Goal: Information Seeking & Learning: Learn about a topic

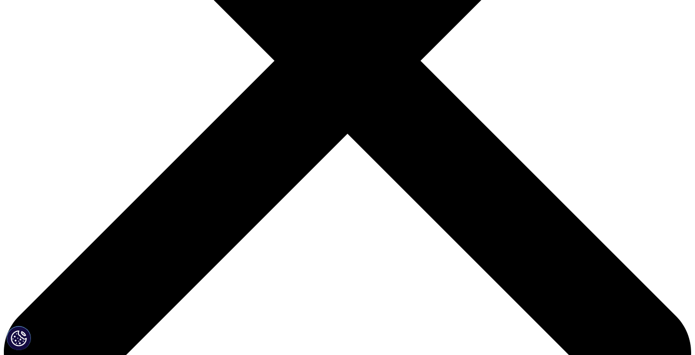
scroll to position [312, 0]
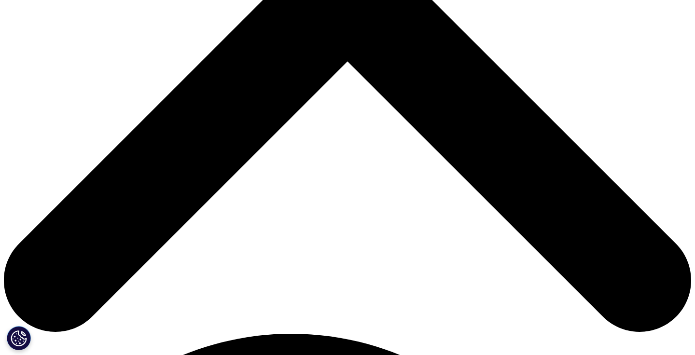
scroll to position [370, 0]
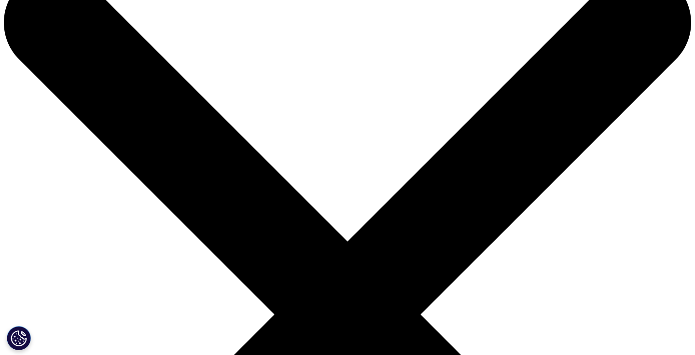
scroll to position [65, 0]
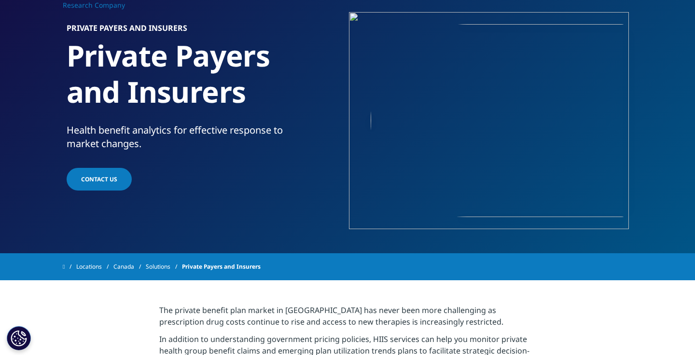
click at [164, 265] on link "Solutions" at bounding box center [164, 266] width 36 height 17
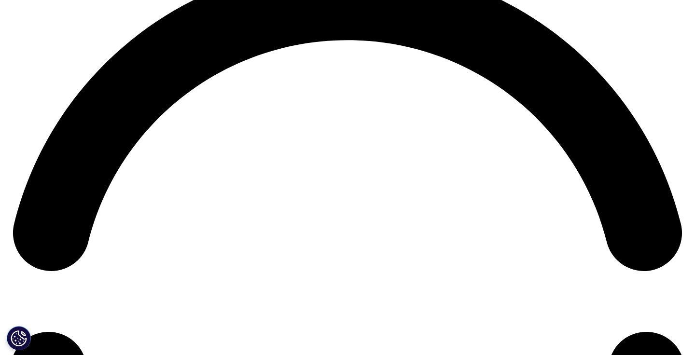
scroll to position [1429, 0]
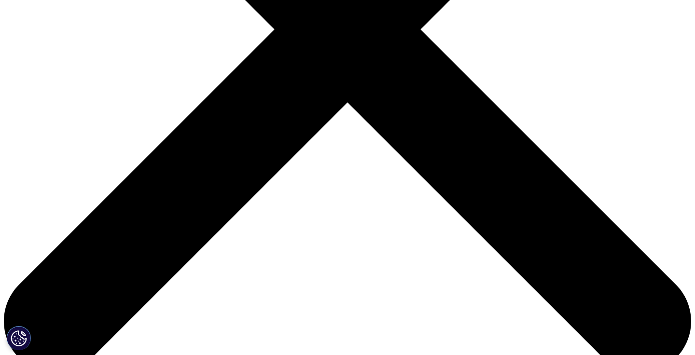
scroll to position [328, 0]
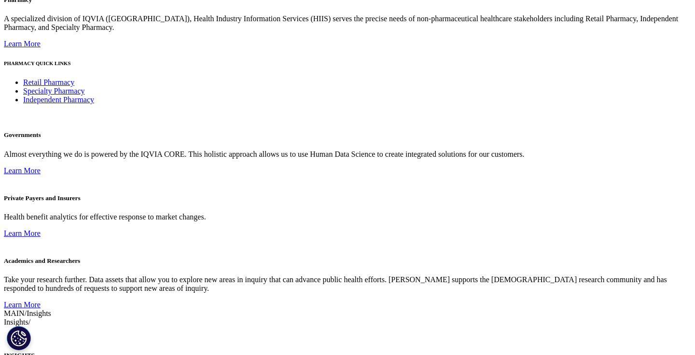
scroll to position [1456, 0]
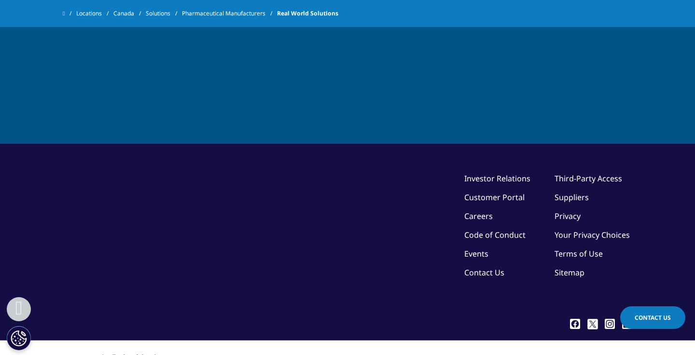
scroll to position [1437, 0]
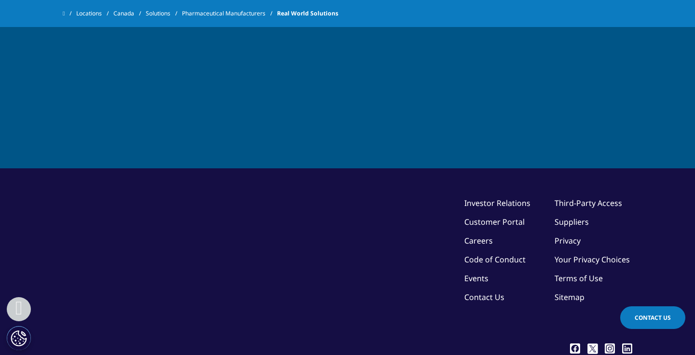
scroll to position [1415, 0]
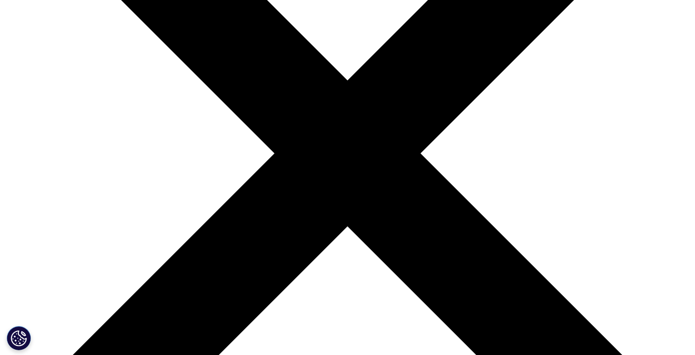
scroll to position [208, 0]
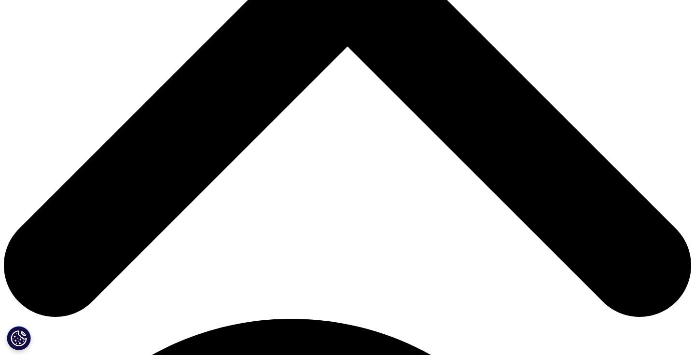
scroll to position [398, 0]
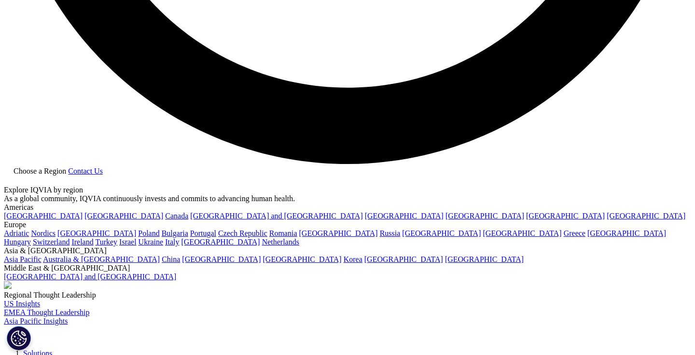
scroll to position [1917, 0]
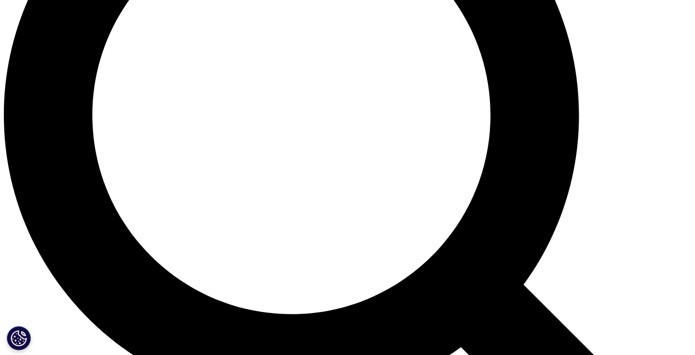
scroll to position [875, 0]
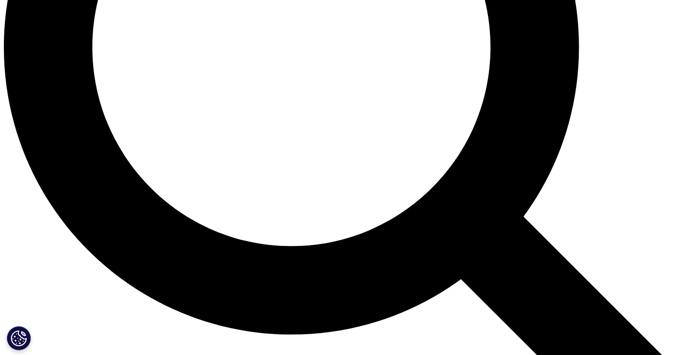
scroll to position [950, 0]
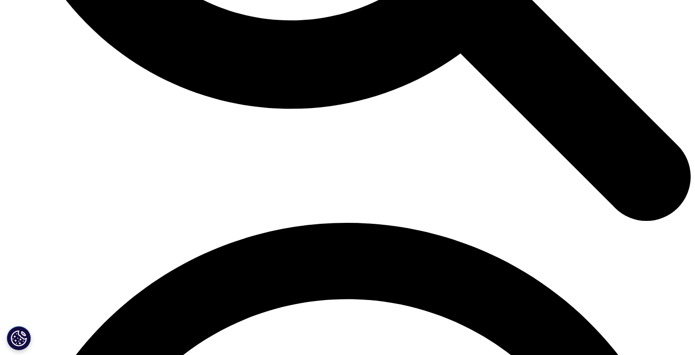
scroll to position [1170, 0]
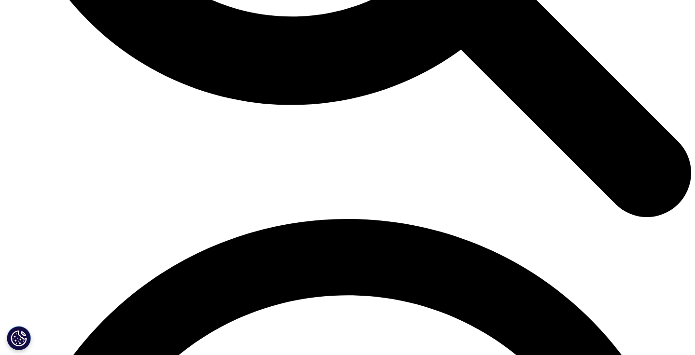
scroll to position [1163, 0]
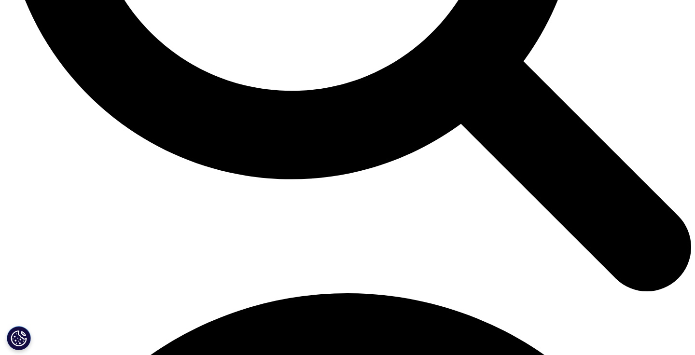
scroll to position [1098, 0]
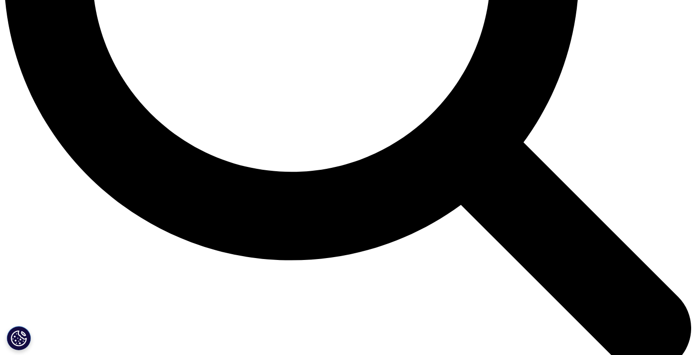
scroll to position [1105, 0]
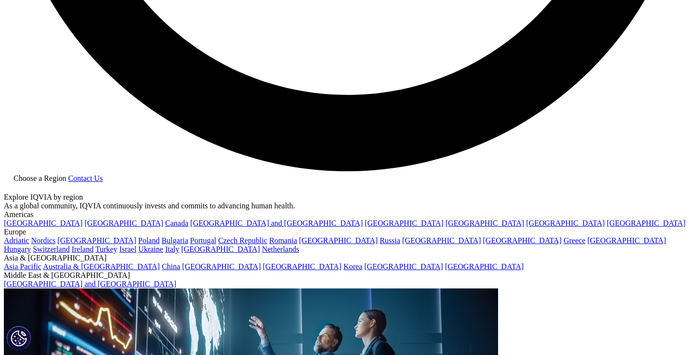
scroll to position [1826, 0]
